Goal: Find contact information: Find contact information

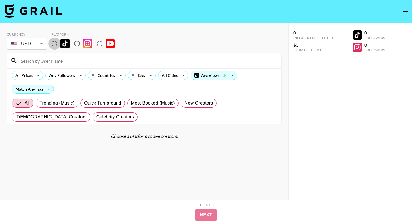
click at [54, 43] on input "radio" at bounding box center [54, 44] width 12 height 12
radio input "true"
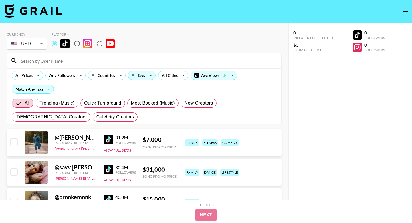
click at [136, 72] on div "All Tags" at bounding box center [137, 75] width 18 height 9
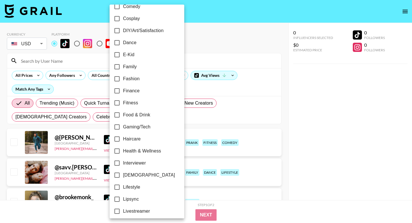
scroll to position [161, 0]
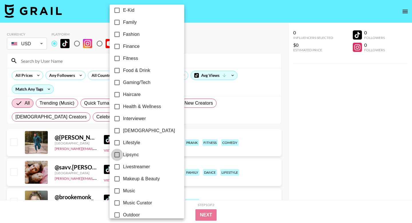
click at [118, 154] on input "Lipsync" at bounding box center [117, 155] width 12 height 12
checkbox input "true"
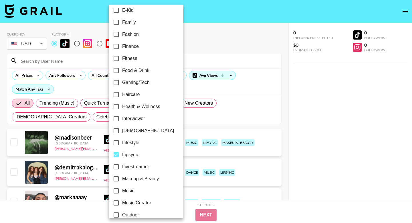
click at [61, 80] on div at bounding box center [206, 111] width 412 height 223
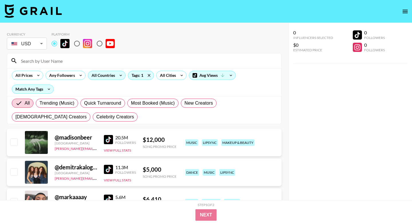
click at [101, 75] on div "All Countries" at bounding box center [102, 75] width 28 height 9
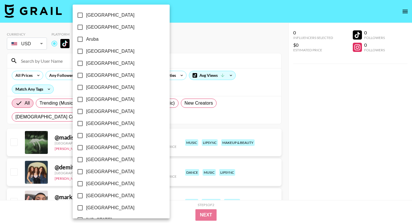
scroll to position [445, 0]
click at [79, 194] on input "[GEOGRAPHIC_DATA]" at bounding box center [80, 196] width 12 height 12
checkbox input "true"
click at [57, 63] on div at bounding box center [206, 111] width 412 height 223
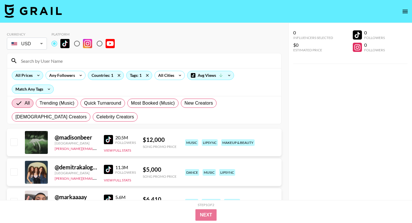
click at [32, 73] on div "All Prices" at bounding box center [23, 75] width 22 height 9
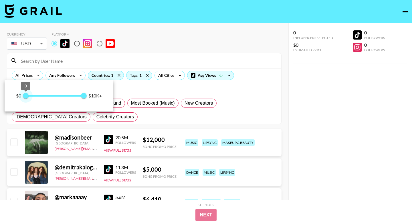
click at [27, 95] on span "0" at bounding box center [26, 96] width 6 height 6
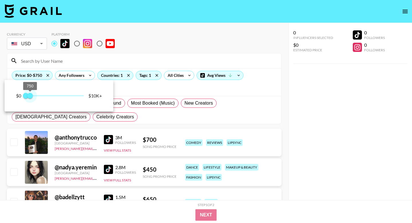
type input "250"
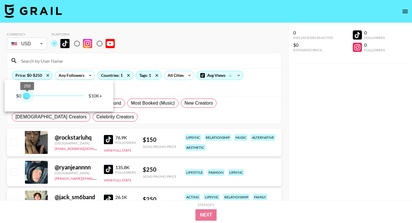
drag, startPoint x: 86, startPoint y: 97, endPoint x: 27, endPoint y: 97, distance: 58.1
click at [27, 97] on span "250" at bounding box center [27, 96] width 6 height 6
click at [308, 113] on div at bounding box center [206, 111] width 412 height 223
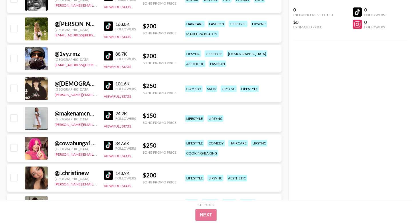
scroll to position [270, 0]
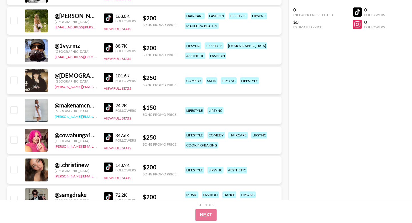
click at [71, 117] on link "[PERSON_NAME][EMAIL_ADDRESS][DOMAIN_NAME]" at bounding box center [97, 115] width 85 height 5
click at [109, 107] on img at bounding box center [108, 107] width 9 height 9
